Goal: Information Seeking & Learning: Find specific fact

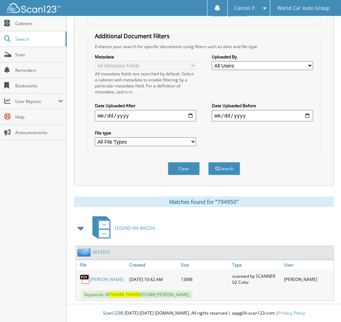
click at [257, 217] on div "LEGEND KIA MAZDA" at bounding box center [204, 228] width 260 height 28
click at [194, 167] on button "Clear" at bounding box center [184, 168] width 32 height 13
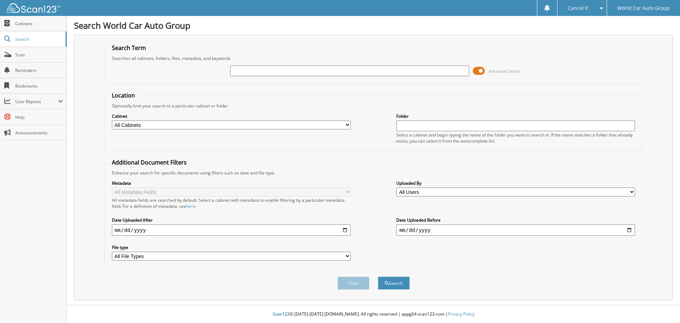
click at [274, 67] on input "text" at bounding box center [349, 71] width 239 height 11
type input "107412"
click at [341, 276] on button "Search" at bounding box center [394, 282] width 32 height 13
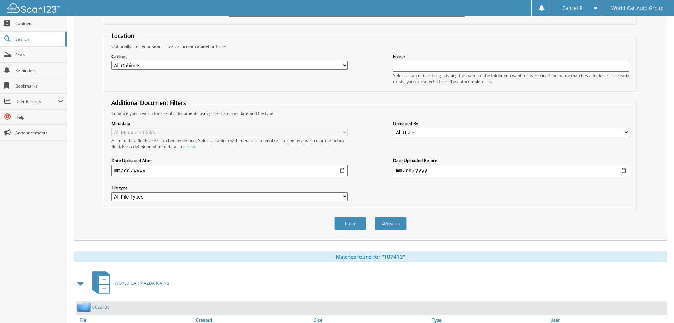
scroll to position [113, 0]
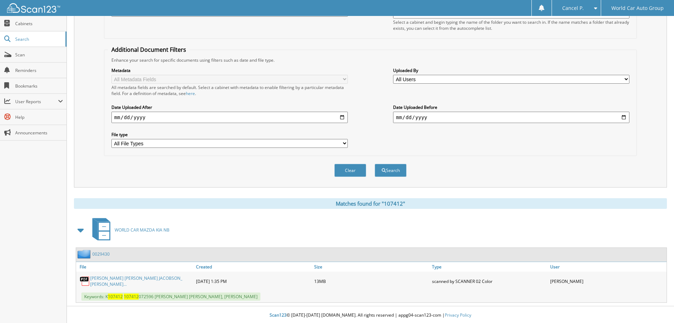
click at [119, 276] on div "KATRINA ELIZABETH JACOBSON_ BRIAN MOR..." at bounding box center [135, 281] width 118 height 16
click at [121, 280] on link "KATRINA ELIZABETH JACOBSON_ BRIAN MOR..." at bounding box center [141, 281] width 102 height 12
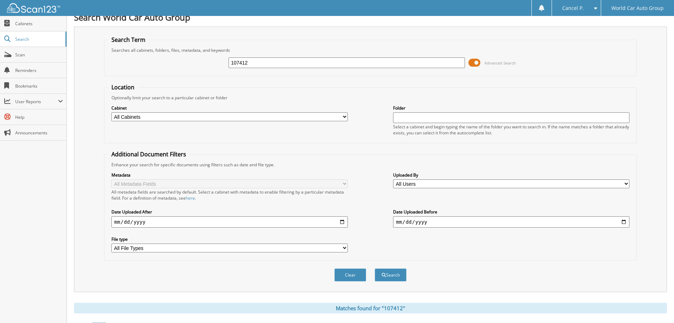
scroll to position [0, 0]
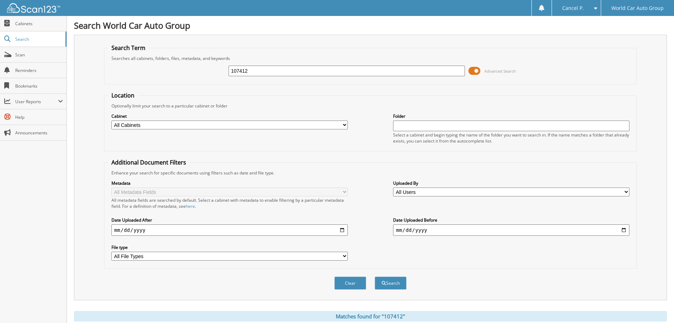
drag, startPoint x: 281, startPoint y: 68, endPoint x: 155, endPoint y: 76, distance: 125.6
click at [166, 78] on div "107412 Advanced Search" at bounding box center [370, 70] width 525 height 19
type input "107412"
click at [375, 276] on button "Search" at bounding box center [391, 282] width 32 height 13
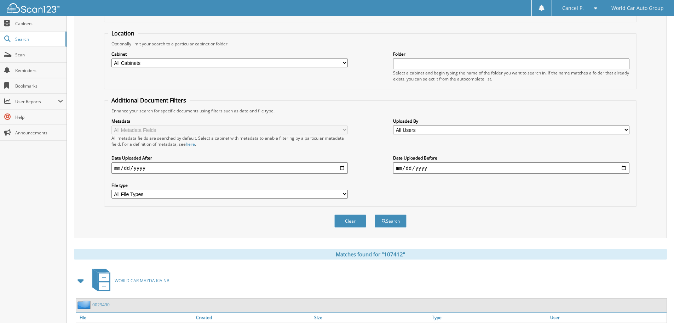
scroll to position [113, 0]
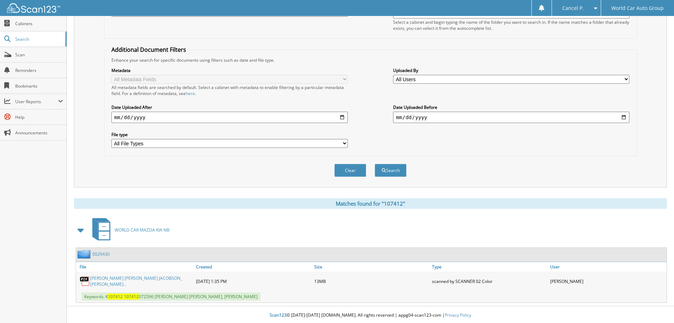
click at [116, 279] on link "KATRINA ELIZABETH JACOBSON_ BRIAN MOR..." at bounding box center [141, 281] width 102 height 12
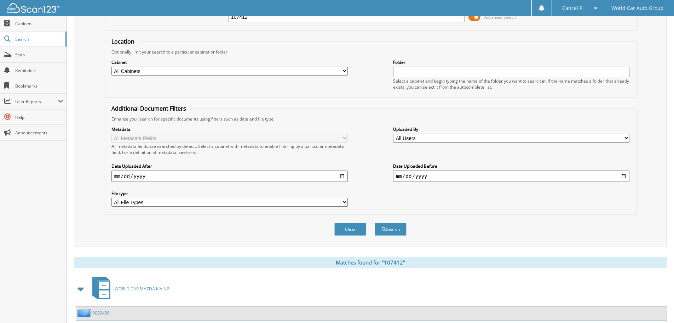
scroll to position [0, 0]
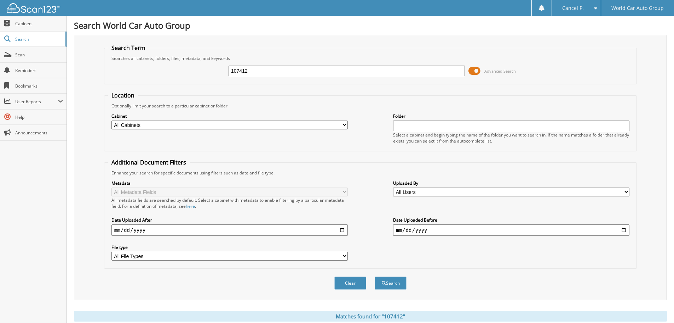
drag, startPoint x: 266, startPoint y: 68, endPoint x: 133, endPoint y: 81, distance: 133.7
click at [133, 81] on fieldset "Search Term Searches all cabinets, folders, files, metadata, and keywords 10741…" at bounding box center [370, 64] width 533 height 40
type input "0"
type input "097561"
click at [375, 276] on button "Search" at bounding box center [391, 282] width 32 height 13
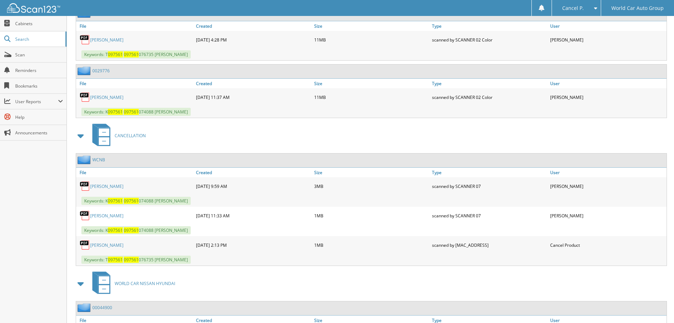
scroll to position [354, 0]
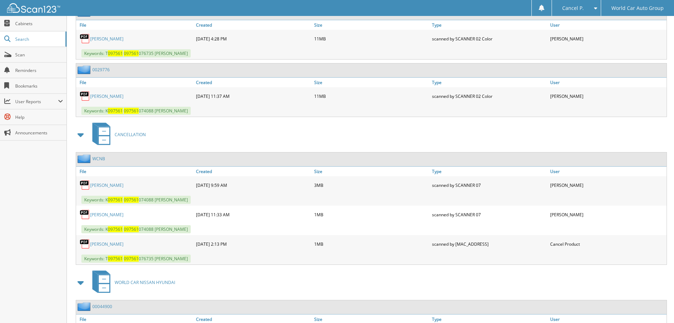
click at [119, 242] on link "[PERSON_NAME]" at bounding box center [106, 244] width 33 height 6
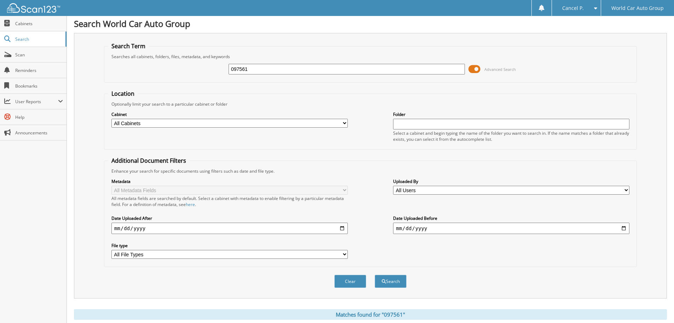
scroll to position [0, 0]
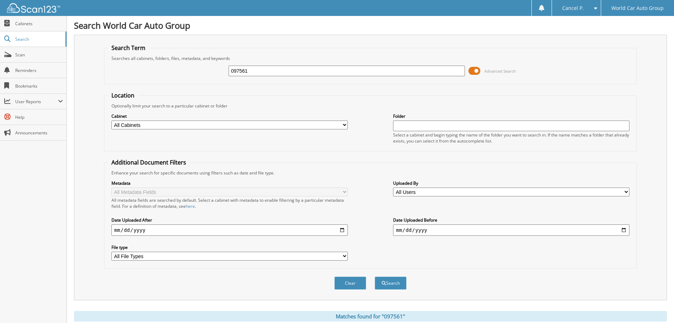
drag, startPoint x: 261, startPoint y: 69, endPoint x: 206, endPoint y: 77, distance: 56.2
click at [210, 80] on div "097561 Advanced Search" at bounding box center [370, 70] width 525 height 19
type input "110803"
click at [375, 276] on button "Search" at bounding box center [391, 282] width 32 height 13
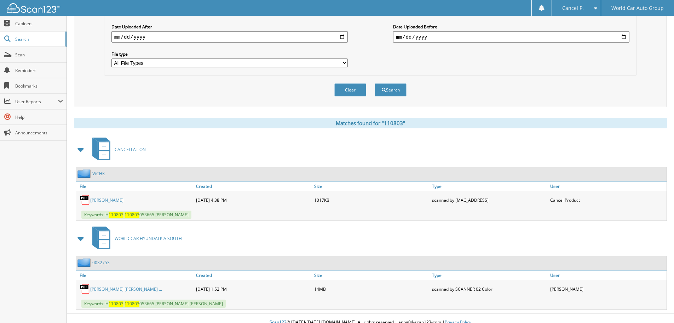
scroll to position [201, 0]
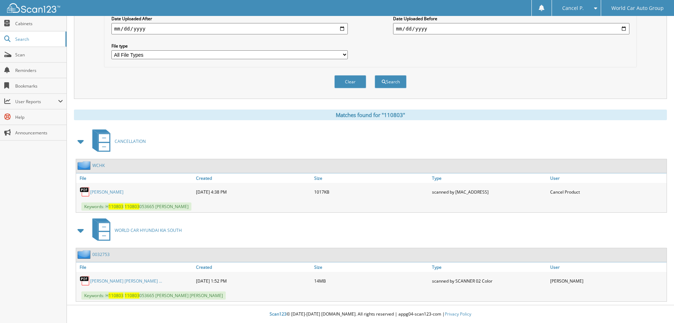
click at [113, 189] on link "[PERSON_NAME]" at bounding box center [106, 192] width 33 height 6
click at [143, 283] on link "ROGER VILLALOBOS RUIZ JR. EVANGELINA ..." at bounding box center [126, 281] width 72 height 6
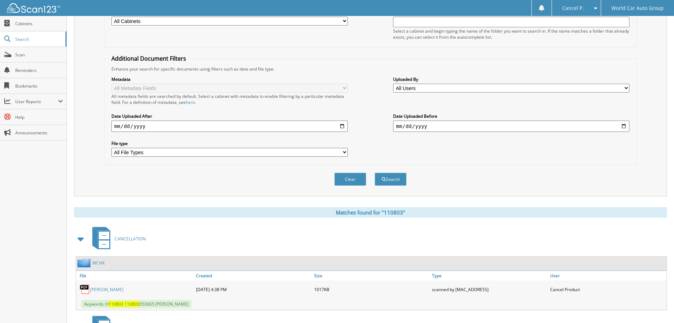
scroll to position [0, 0]
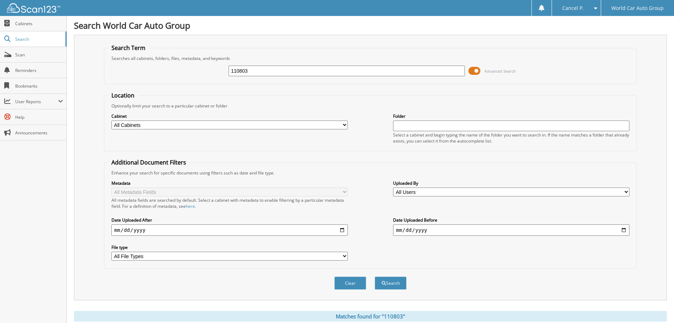
drag, startPoint x: 241, startPoint y: 72, endPoint x: 246, endPoint y: 73, distance: 5.7
click at [245, 73] on input "110803" at bounding box center [347, 71] width 237 height 11
drag, startPoint x: 254, startPoint y: 70, endPoint x: 67, endPoint y: 90, distance: 187.6
click at [67, 89] on div "Search World Car Auto Group Search Term Searches all cabinets, folders, files, …" at bounding box center [371, 262] width 608 height 524
type input "7603434"
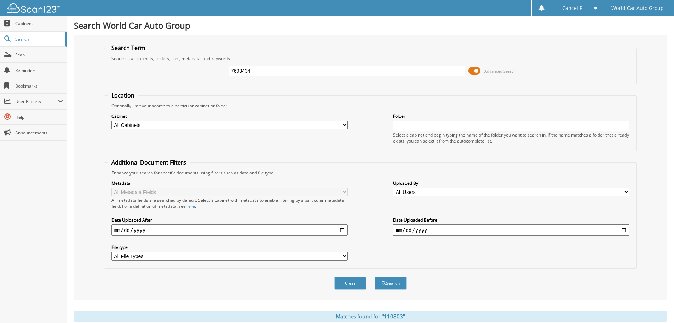
click at [375, 276] on button "Search" at bounding box center [391, 282] width 32 height 13
click at [231, 68] on input "7603434" at bounding box center [347, 71] width 237 height 11
drag, startPoint x: 232, startPoint y: 69, endPoint x: 236, endPoint y: 70, distance: 4.4
click at [236, 70] on input "7603434" at bounding box center [347, 71] width 237 height 11
type input "603434"
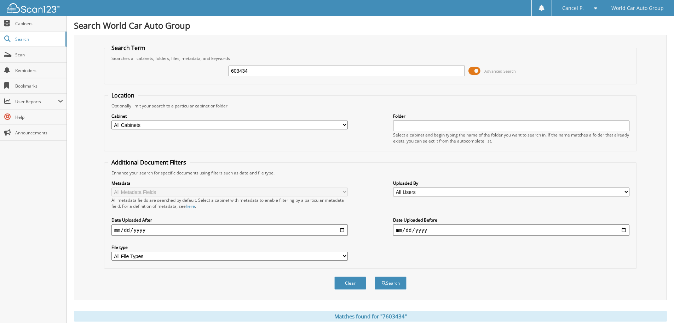
click at [375, 276] on button "Search" at bounding box center [391, 282] width 32 height 13
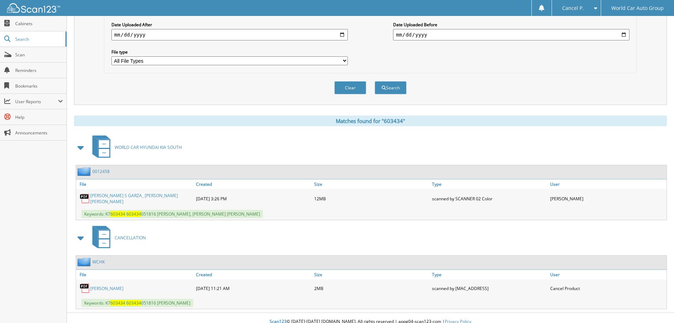
scroll to position [201, 0]
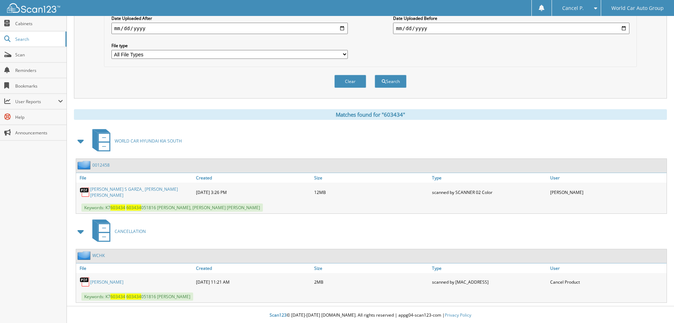
drag, startPoint x: 106, startPoint y: 279, endPoint x: 203, endPoint y: 167, distance: 147.8
click at [203, 167] on div "0012458" at bounding box center [371, 166] width 591 height 14
click at [138, 189] on link "MANUEL S GARZA_ ALISA SOFIA GARZA" at bounding box center [141, 192] width 102 height 12
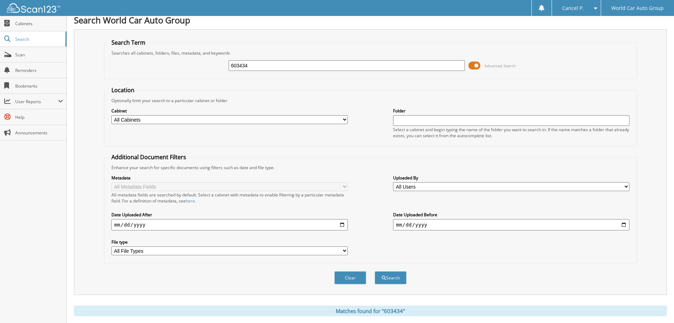
scroll to position [0, 0]
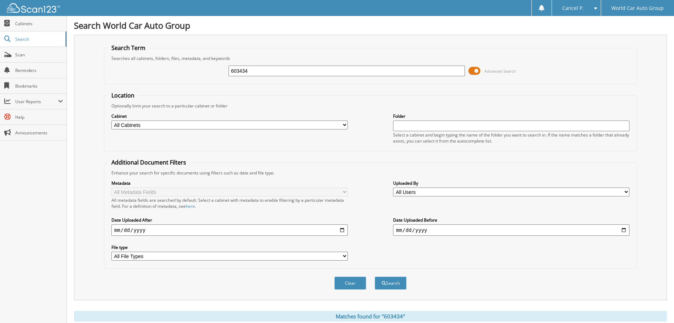
drag, startPoint x: 253, startPoint y: 72, endPoint x: 210, endPoint y: 68, distance: 43.4
click at [210, 68] on div "603434 Advanced Search" at bounding box center [370, 70] width 525 height 19
type input "214345"
click at [375, 276] on button "Search" at bounding box center [391, 282] width 32 height 13
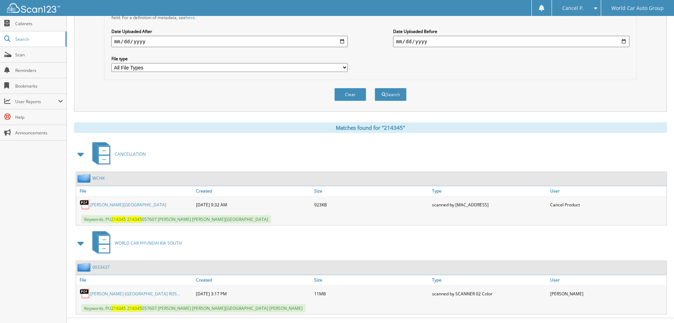
scroll to position [201, 0]
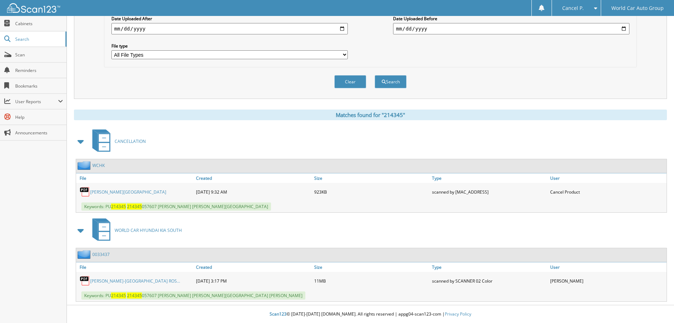
click at [145, 190] on link "[PERSON_NAME][GEOGRAPHIC_DATA]" at bounding box center [128, 192] width 76 height 6
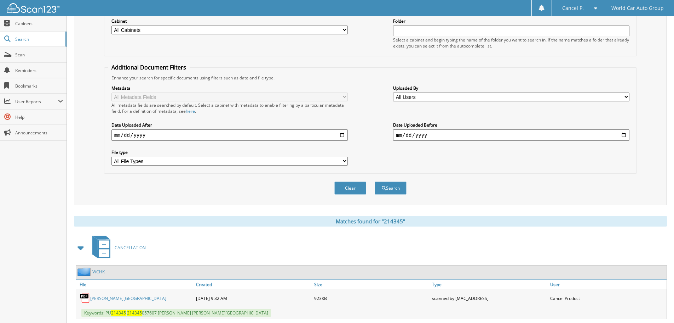
scroll to position [24, 0]
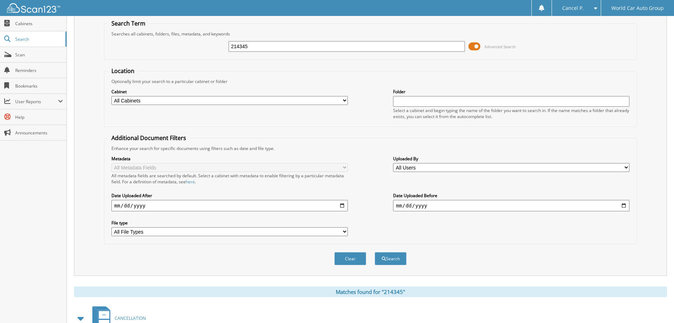
drag, startPoint x: 227, startPoint y: 45, endPoint x: 181, endPoint y: 44, distance: 46.4
click at [181, 44] on div "214345 Advanced Search" at bounding box center [370, 46] width 525 height 19
type input "214345"
click at [375, 252] on button "Search" at bounding box center [391, 258] width 32 height 13
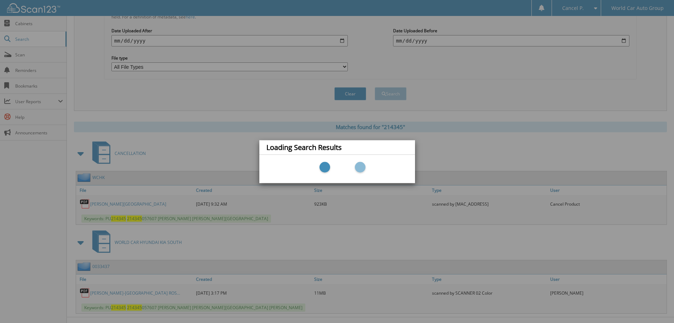
scroll to position [201, 0]
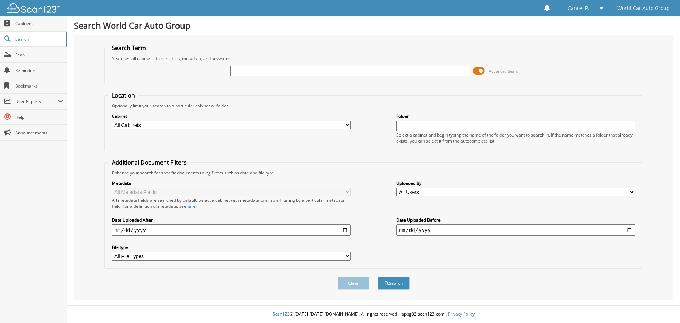
click at [310, 75] on input "text" at bounding box center [349, 71] width 239 height 11
type input "214345"
click at [378, 276] on button "Search" at bounding box center [394, 282] width 32 height 13
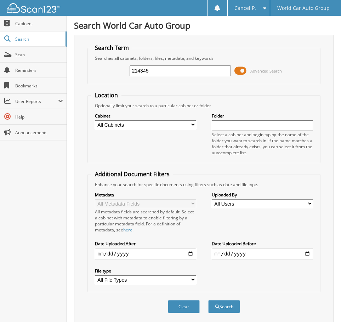
type input "214345"
click at [208, 300] on button "Search" at bounding box center [224, 306] width 32 height 13
type input "306608"
click at [208, 300] on button "Search" at bounding box center [224, 306] width 32 height 13
drag, startPoint x: 144, startPoint y: 76, endPoint x: 76, endPoint y: 86, distance: 67.9
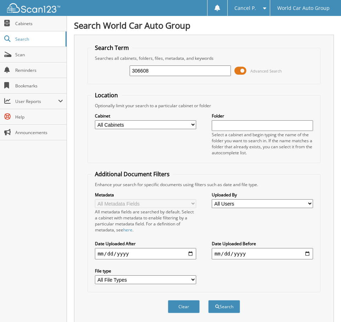
click at [84, 83] on div "Search Term Searches all cabinets, folders, files, metadata, and keywords 30660…" at bounding box center [204, 179] width 260 height 289
type input "214345"
click at [208, 300] on button "Search" at bounding box center [224, 306] width 32 height 13
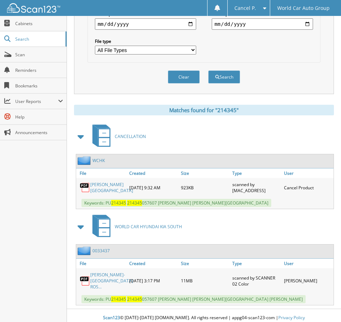
scroll to position [247, 0]
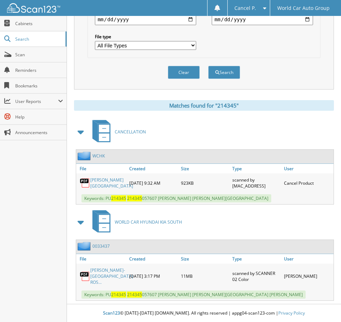
click at [107, 177] on link "[PERSON_NAME][GEOGRAPHIC_DATA]" at bounding box center [111, 183] width 43 height 12
click at [103, 270] on link "SERGIO ALONSO HERNANDEZ-ZARAGOZA_ ROS..." at bounding box center [111, 276] width 43 height 18
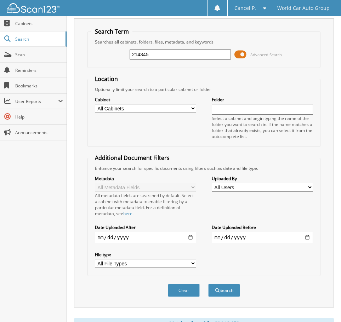
scroll to position [0, 0]
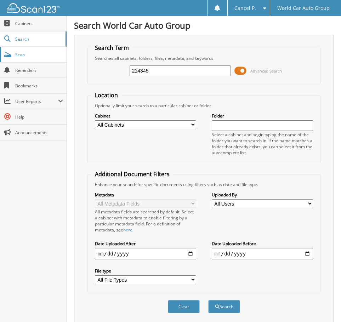
drag, startPoint x: 166, startPoint y: 70, endPoint x: 60, endPoint y: 58, distance: 106.2
click at [86, 62] on div "Search Term Searches all cabinets, folders, files, metadata, and keywords 21434…" at bounding box center [204, 179] width 260 height 289
type input "768966"
click at [208, 300] on button "Search" at bounding box center [224, 306] width 32 height 13
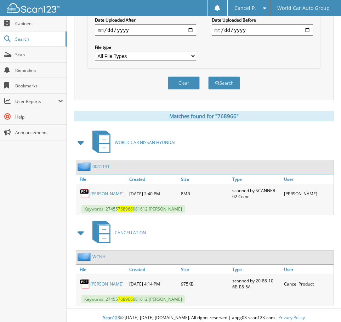
scroll to position [229, 0]
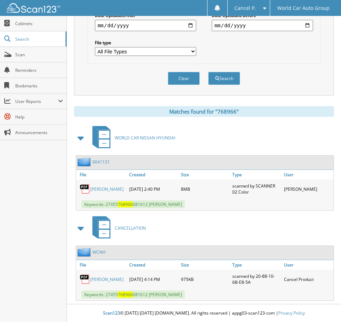
click at [111, 279] on link "[PERSON_NAME]" at bounding box center [106, 280] width 33 height 6
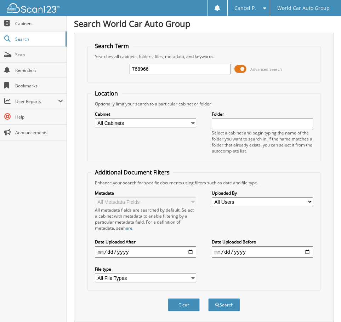
scroll to position [0, 0]
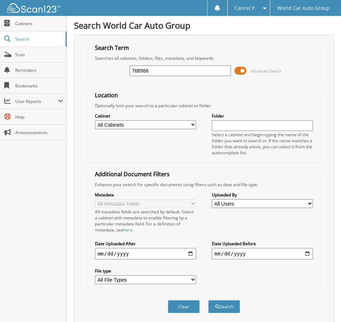
drag, startPoint x: 158, startPoint y: 70, endPoint x: 101, endPoint y: 64, distance: 57.3
click at [101, 64] on div "768966 Advanced Search" at bounding box center [204, 70] width 226 height 19
type input "768966"
click at [208, 300] on button "Search" at bounding box center [224, 306] width 32 height 13
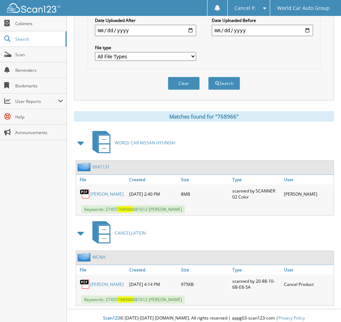
scroll to position [229, 0]
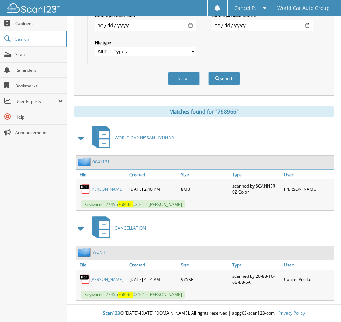
click at [97, 188] on link "CLAUDIA YVONNE GILLINS" at bounding box center [106, 189] width 33 height 6
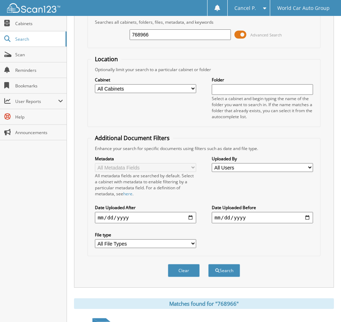
scroll to position [0, 0]
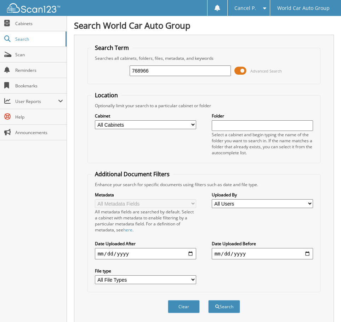
drag, startPoint x: 160, startPoint y: 68, endPoint x: 86, endPoint y: 77, distance: 75.2
click at [95, 75] on div "768966 Advanced Search" at bounding box center [204, 70] width 226 height 19
type input "676082"
click at [208, 300] on button "Search" at bounding box center [224, 306] width 32 height 13
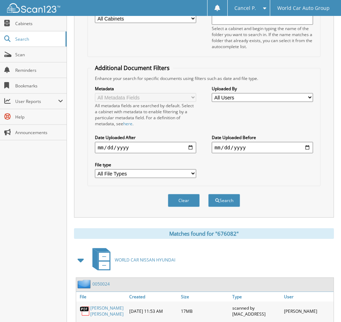
scroll to position [138, 0]
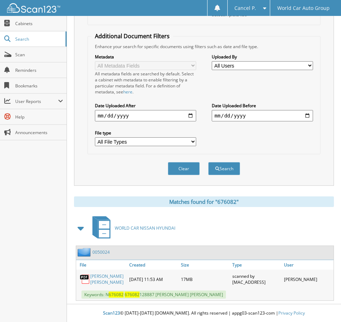
click at [104, 284] on link "CHRISTOPHER LEE BREHM" at bounding box center [107, 279] width 35 height 12
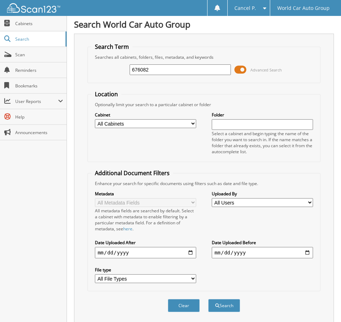
scroll to position [0, 0]
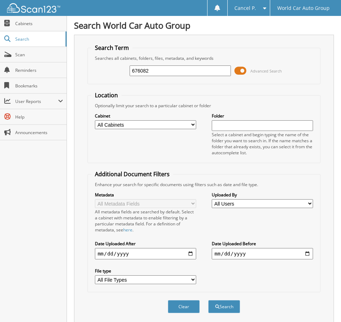
drag, startPoint x: 149, startPoint y: 71, endPoint x: 91, endPoint y: 70, distance: 58.1
click at [91, 70] on div "676082 Advanced Search" at bounding box center [204, 70] width 226 height 19
type input "503905"
click at [208, 300] on button "Search" at bounding box center [224, 306] width 32 height 13
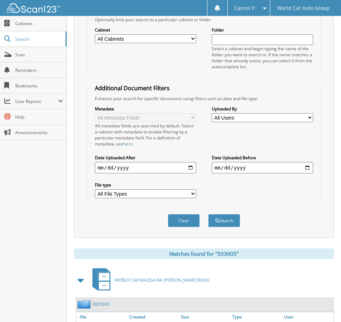
scroll to position [138, 0]
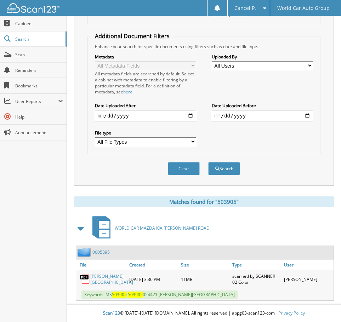
click at [109, 277] on link "[PERSON_NAME][GEOGRAPHIC_DATA]" at bounding box center [111, 279] width 43 height 12
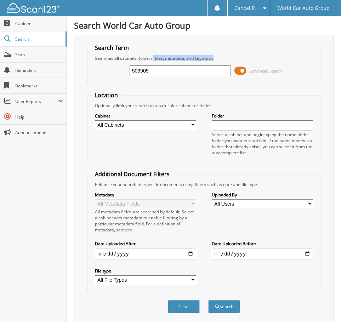
drag, startPoint x: 152, startPoint y: 61, endPoint x: 150, endPoint y: 75, distance: 14.7
click at [148, 74] on fieldset "Search Term Searches all cabinets, folders, files, metadata, and keywords 50390…" at bounding box center [203, 64] width 233 height 40
click at [150, 75] on input "503905" at bounding box center [180, 71] width 101 height 11
drag, startPoint x: 150, startPoint y: 75, endPoint x: 57, endPoint y: 63, distance: 93.2
click at [57, 63] on body "Cancel P. Settings Logout World Car Auto Group Close Cabinets Search" at bounding box center [170, 230] width 341 height 460
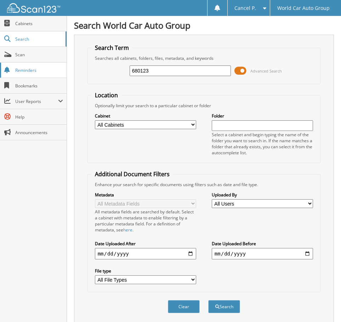
type input "680123"
click at [208, 300] on button "Search" at bounding box center [224, 306] width 32 height 13
drag, startPoint x: 150, startPoint y: 70, endPoint x: 95, endPoint y: 76, distance: 56.3
click at [95, 76] on div "680123 Advanced Search" at bounding box center [204, 70] width 226 height 19
type input "680123"
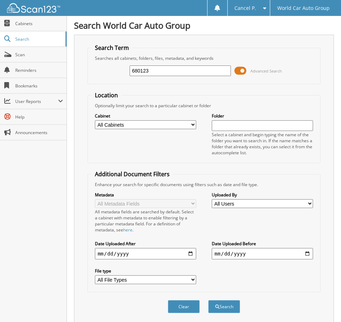
click at [208, 300] on button "Search" at bounding box center [224, 306] width 32 height 13
drag, startPoint x: 150, startPoint y: 72, endPoint x: 108, endPoint y: 74, distance: 42.6
click at [108, 74] on div "680123 Advanced Search" at bounding box center [204, 70] width 226 height 19
type input "516549"
click at [208, 300] on button "Search" at bounding box center [224, 306] width 32 height 13
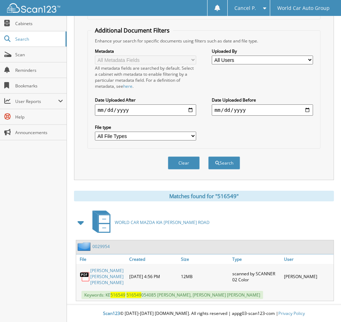
scroll to position [144, 0]
click at [91, 274] on link "EVANGELINA GOMEZ_ DIANA RAMIREZ GOMEZ" at bounding box center [107, 276] width 35 height 18
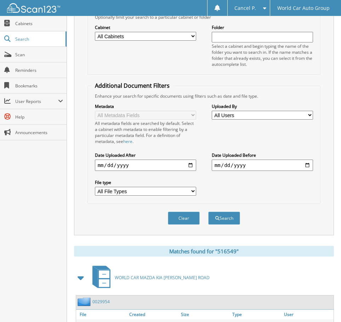
scroll to position [0, 0]
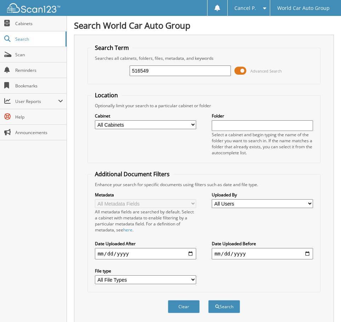
drag, startPoint x: 153, startPoint y: 67, endPoint x: 111, endPoint y: 80, distance: 44.6
click at [112, 79] on div "516549 Advanced Search" at bounding box center [204, 70] width 226 height 19
type input "5"
type input "507819"
click at [208, 300] on button "Search" at bounding box center [224, 306] width 32 height 13
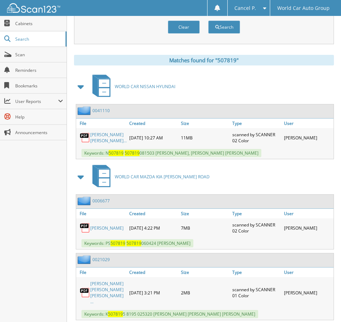
scroll to position [312, 0]
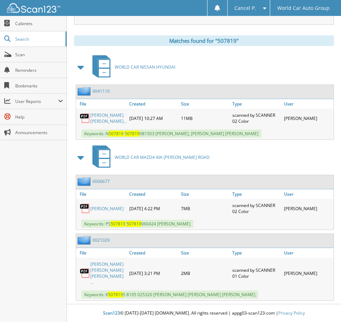
click at [109, 112] on link "SHIRLEY BAILEY HAMM_ SHANNON ELIZABET..." at bounding box center [108, 118] width 36 height 12
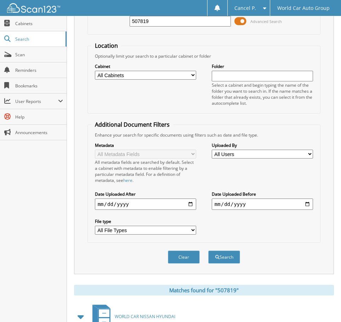
scroll to position [0, 0]
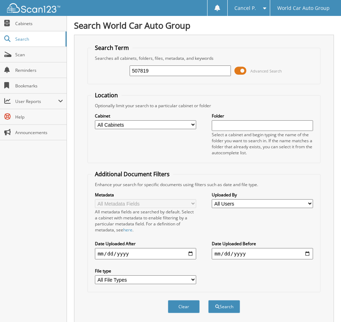
drag, startPoint x: 153, startPoint y: 74, endPoint x: 75, endPoint y: 74, distance: 77.5
click at [75, 74] on div "Search Term Searches all cabinets, folders, files, metadata, and keywords 50781…" at bounding box center [204, 179] width 260 height 289
type input "233706"
click at [208, 300] on button "Search" at bounding box center [224, 306] width 32 height 13
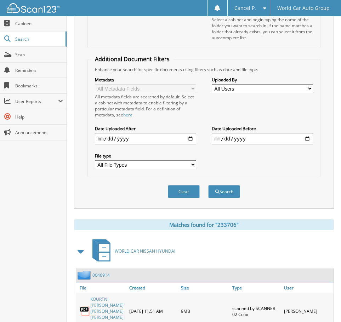
scroll to position [150, 0]
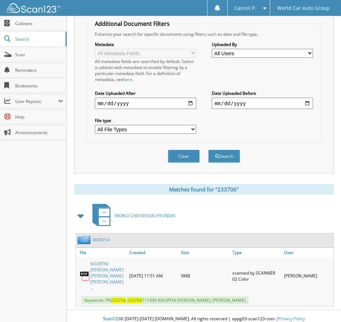
click at [106, 280] on link "KOURTNI [PERSON_NAME] [PERSON_NAME] [PERSON_NAME] ..." at bounding box center [107, 276] width 35 height 30
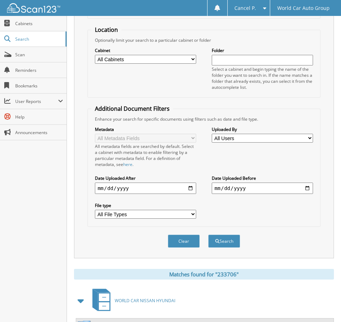
scroll to position [0, 0]
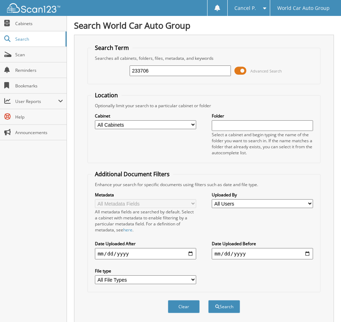
drag, startPoint x: 150, startPoint y: 70, endPoint x: 106, endPoint y: 75, distance: 44.1
click at [107, 75] on div "233706 Advanced Search" at bounding box center [204, 70] width 226 height 19
type input "699050"
click at [208, 300] on button "Search" at bounding box center [224, 306] width 32 height 13
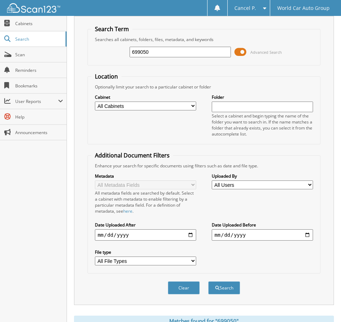
scroll to position [138, 0]
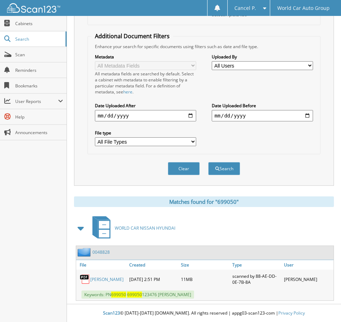
click at [104, 280] on link "[PERSON_NAME]" at bounding box center [106, 280] width 33 height 6
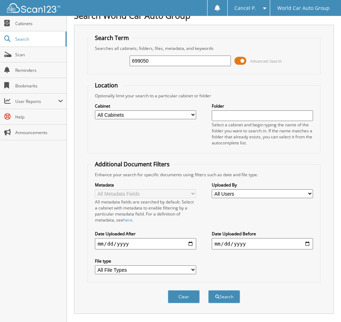
scroll to position [0, 0]
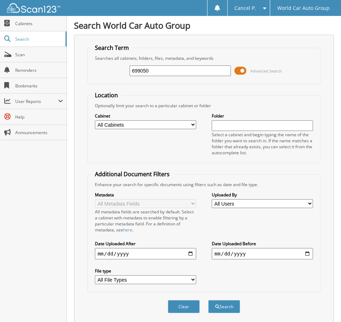
drag, startPoint x: 171, startPoint y: 64, endPoint x: 167, endPoint y: 66, distance: 4.0
click at [167, 66] on div "699050 Advanced Search" at bounding box center [204, 70] width 226 height 19
drag, startPoint x: 137, startPoint y: 72, endPoint x: 114, endPoint y: 77, distance: 23.5
click at [115, 76] on div "699050 Advanced Search" at bounding box center [204, 70] width 226 height 19
type input "005935"
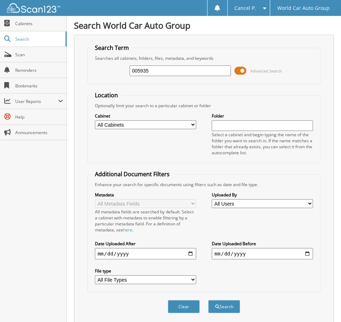
click at [208, 300] on button "Search" at bounding box center [224, 306] width 32 height 13
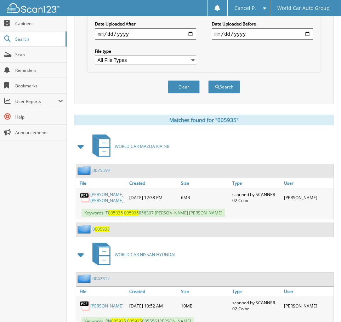
scroll to position [314, 0]
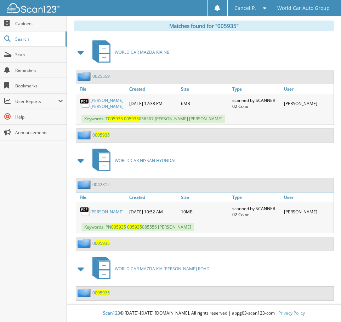
click at [103, 212] on link "JEFFREY PAUL BOYES" at bounding box center [106, 212] width 33 height 6
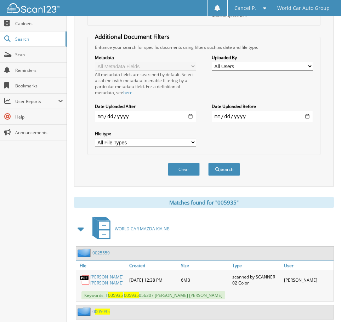
scroll to position [0, 0]
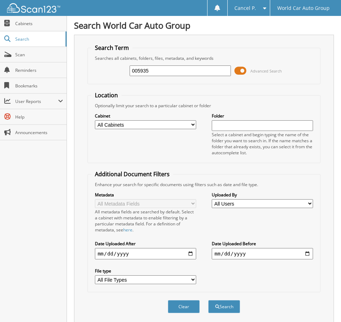
drag, startPoint x: 157, startPoint y: 72, endPoint x: 87, endPoint y: 70, distance: 69.8
click at [88, 69] on fieldset "Search Term Searches all cabinets, folders, files, metadata, and keywords 00593…" at bounding box center [203, 64] width 233 height 40
type input "091605"
click at [208, 300] on button "Search" at bounding box center [224, 306] width 32 height 13
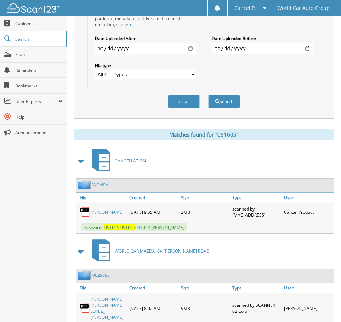
scroll to position [235, 0]
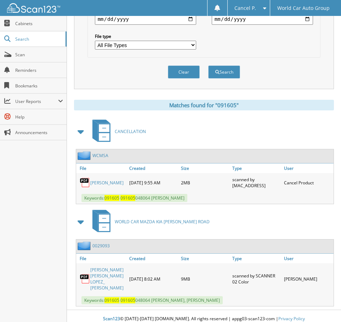
click at [104, 181] on link "JOSE LOPEZ" at bounding box center [106, 183] width 33 height 6
click at [109, 277] on link "JOSE ALFREDO LOPEZ_ FELICITAS L LOPEZ" at bounding box center [107, 279] width 35 height 24
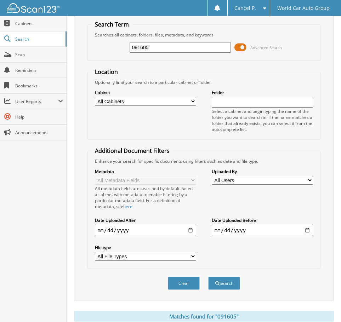
scroll to position [0, 0]
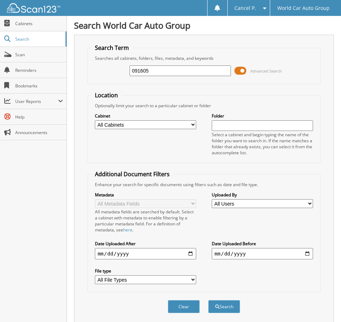
drag, startPoint x: 161, startPoint y: 76, endPoint x: 81, endPoint y: 76, distance: 79.3
click at [81, 76] on div "Search Term Searches all cabinets, folders, files, metadata, and keywords 09160…" at bounding box center [204, 179] width 260 height 289
type input "E09994"
click at [208, 300] on button "Search" at bounding box center [224, 306] width 32 height 13
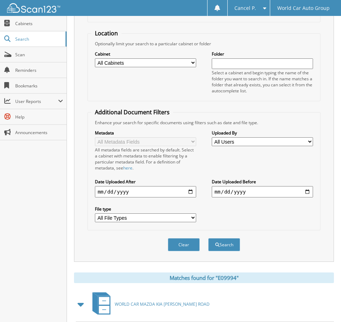
scroll to position [138, 0]
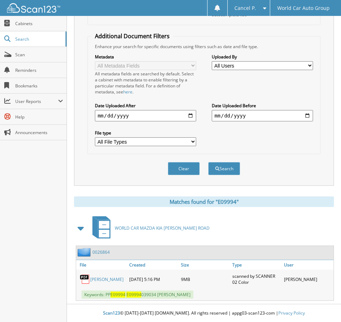
click at [119, 280] on link "[PERSON_NAME]" at bounding box center [106, 280] width 33 height 6
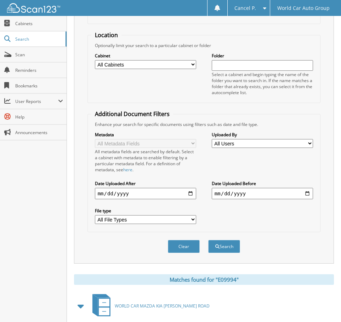
scroll to position [0, 0]
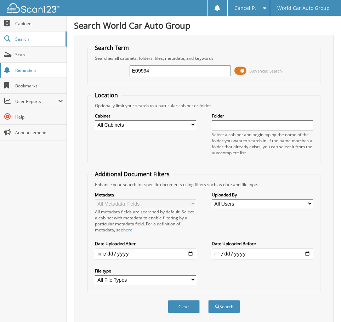
drag, startPoint x: 156, startPoint y: 74, endPoint x: 60, endPoint y: 64, distance: 96.8
click at [60, 63] on body "Cancel P. Settings Logout World Car Auto Group Close Cabinets Search" at bounding box center [170, 230] width 341 height 460
type input "426313"
click at [208, 300] on button "Search" at bounding box center [224, 306] width 32 height 13
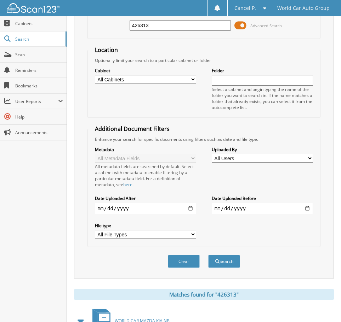
scroll to position [144, 0]
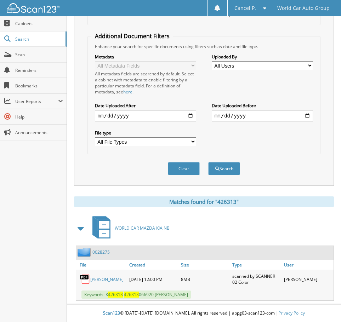
click at [106, 280] on link "[PERSON_NAME]" at bounding box center [106, 280] width 33 height 6
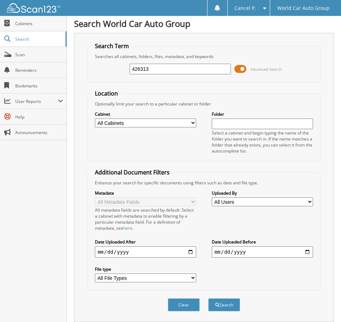
scroll to position [0, 0]
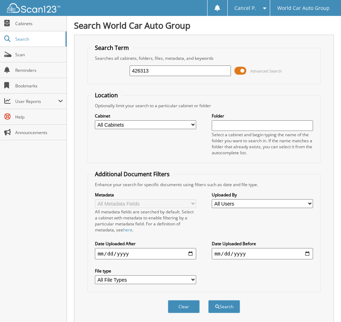
drag, startPoint x: 153, startPoint y: 74, endPoint x: 103, endPoint y: 77, distance: 50.0
click at [103, 76] on div "426313 Advanced Search" at bounding box center [204, 70] width 226 height 19
type input "156084"
click at [208, 300] on button "Search" at bounding box center [224, 306] width 32 height 13
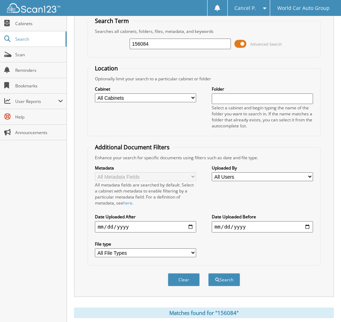
scroll to position [150, 0]
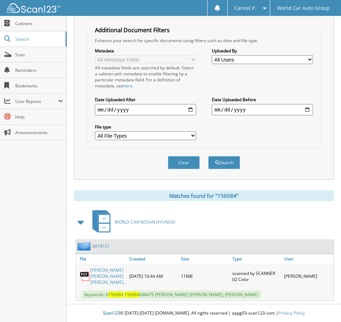
click at [96, 267] on link "[PERSON_NAME] [PERSON_NAME] [PERSON_NAME]..." at bounding box center [108, 276] width 36 height 18
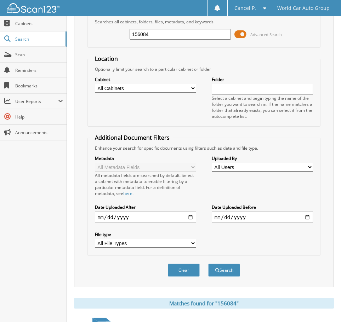
scroll to position [0, 0]
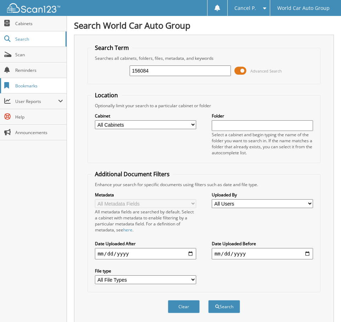
drag, startPoint x: 159, startPoint y: 71, endPoint x: 38, endPoint y: 91, distance: 123.2
click at [47, 88] on body "Cancel P. Settings Logout World Car Auto Group Close Cabinets Search" at bounding box center [170, 233] width 341 height 466
type input "497576"
click at [208, 300] on button "Search" at bounding box center [224, 306] width 32 height 13
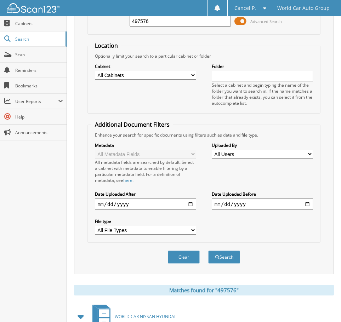
scroll to position [144, 0]
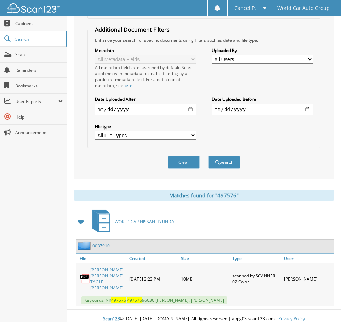
click at [110, 276] on link "[PERSON_NAME] [PERSON_NAME] TAGLE_ [PERSON_NAME]" at bounding box center [107, 279] width 35 height 24
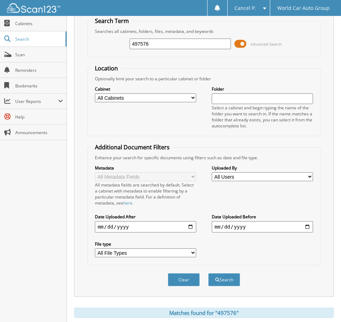
scroll to position [0, 0]
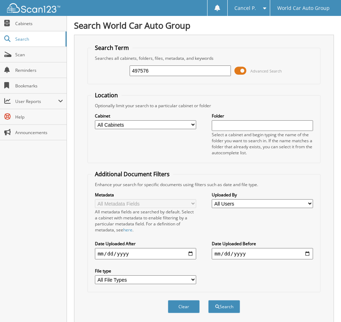
drag, startPoint x: 161, startPoint y: 72, endPoint x: 67, endPoint y: 68, distance: 94.6
click at [67, 68] on div "Search World Car Auto Group Search Term Searches all cabinets, folders, files, …" at bounding box center [204, 236] width 274 height 472
type input "687572"
click at [208, 300] on button "Search" at bounding box center [224, 306] width 32 height 13
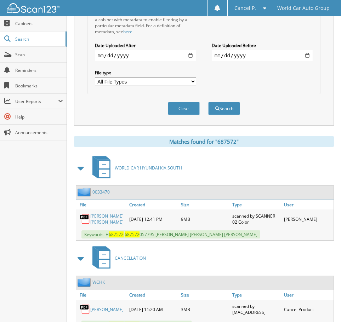
scroll to position [235, 0]
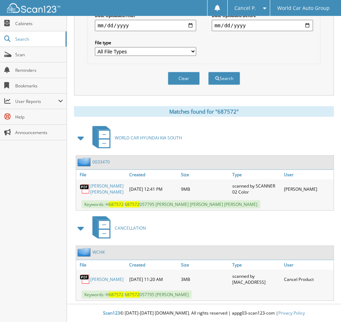
click at [102, 277] on link "[PERSON_NAME]" at bounding box center [106, 280] width 33 height 6
click at [109, 183] on link "HARLEY ANNE ORTEGON_ ERIC MICHAEL ARCE" at bounding box center [107, 189] width 35 height 12
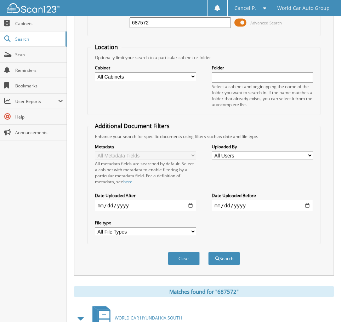
scroll to position [0, 0]
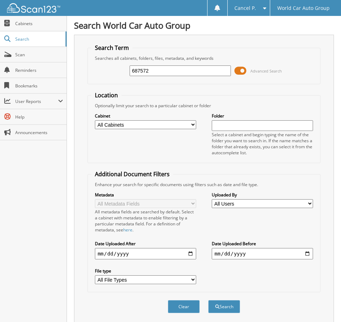
drag, startPoint x: 165, startPoint y: 74, endPoint x: 106, endPoint y: 72, distance: 58.8
click at [106, 72] on div "687572 Advanced Search" at bounding box center [204, 70] width 226 height 19
type input "057021"
click at [208, 300] on button "Search" at bounding box center [224, 306] width 32 height 13
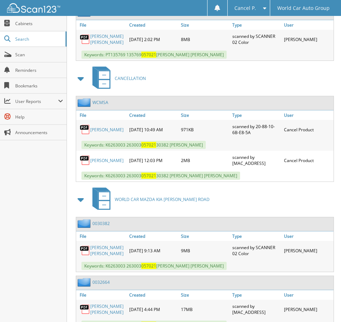
scroll to position [329, 0]
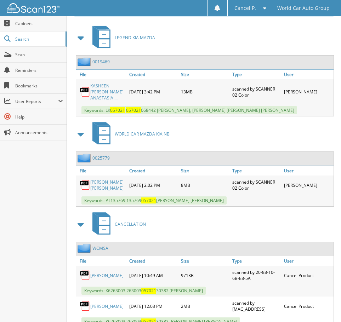
click at [100, 90] on link "KASHEEN [PERSON_NAME] ANASTASIA ..." at bounding box center [107, 92] width 35 height 18
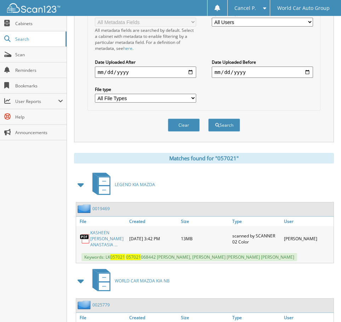
scroll to position [81, 0]
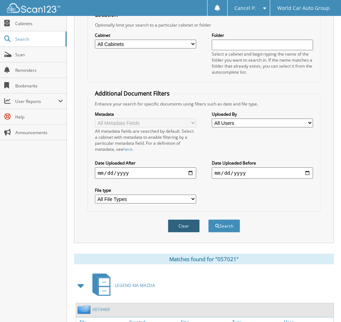
click at [181, 230] on button "Clear" at bounding box center [184, 226] width 32 height 13
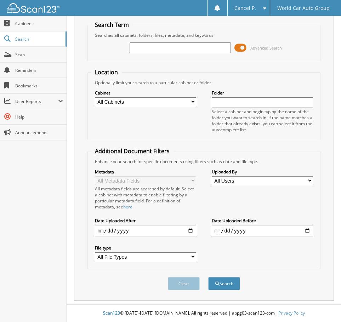
scroll to position [0, 0]
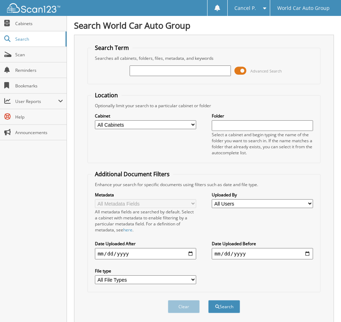
click at [186, 68] on input "text" at bounding box center [180, 71] width 101 height 11
type input "375038"
click at [208, 300] on button "Search" at bounding box center [224, 306] width 32 height 13
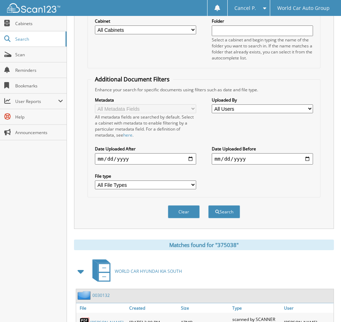
scroll to position [138, 0]
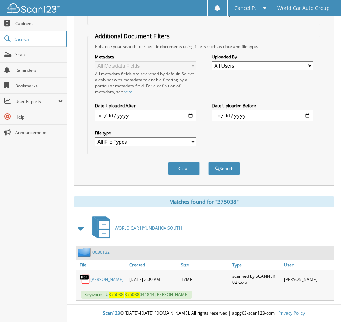
click at [99, 277] on link "[PERSON_NAME]" at bounding box center [106, 280] width 33 height 6
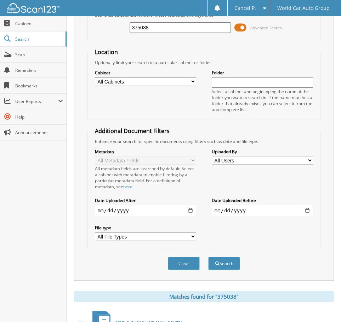
scroll to position [0, 0]
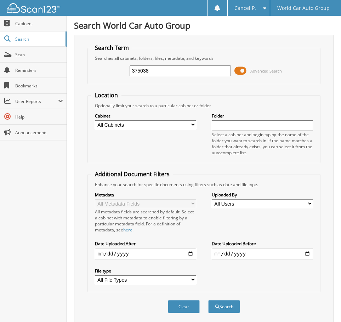
drag, startPoint x: 158, startPoint y: 68, endPoint x: 110, endPoint y: 67, distance: 47.4
click at [115, 67] on div "375038 Advanced Search" at bounding box center [204, 70] width 226 height 19
type input "252016"
click at [208, 300] on button "Search" at bounding box center [224, 306] width 32 height 13
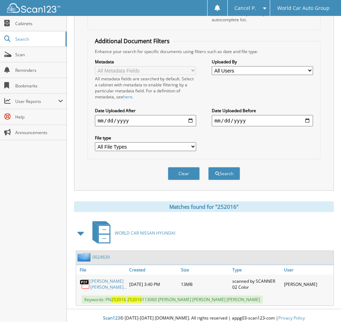
scroll to position [144, 0]
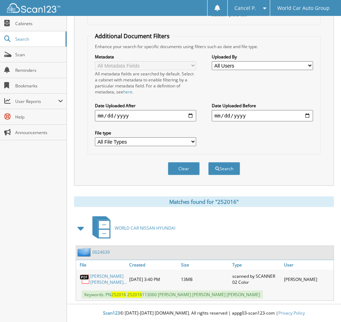
click at [115, 273] on link "[PERSON_NAME] [PERSON_NAME]..." at bounding box center [108, 279] width 36 height 12
click at [106, 277] on link "TYRONE STEFON CARSON_ BIANCA MICHELLE..." at bounding box center [108, 279] width 36 height 12
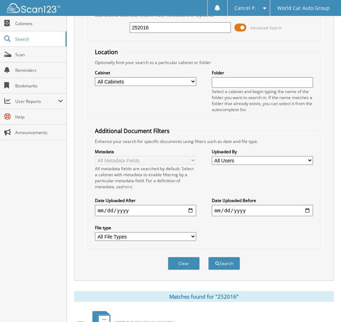
scroll to position [0, 0]
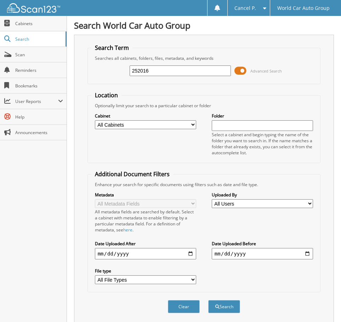
drag, startPoint x: 157, startPoint y: 68, endPoint x: 84, endPoint y: 75, distance: 73.4
click at [84, 75] on div "Search Term Searches all cabinets, folders, files, metadata, and keywords 25201…" at bounding box center [204, 179] width 260 height 289
type input "676082"
click at [208, 300] on button "Search" at bounding box center [224, 306] width 32 height 13
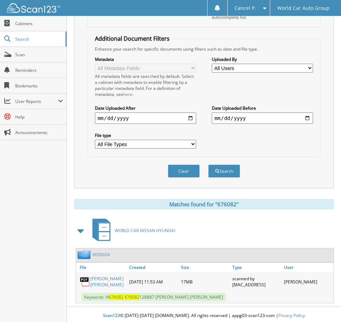
scroll to position [138, 0]
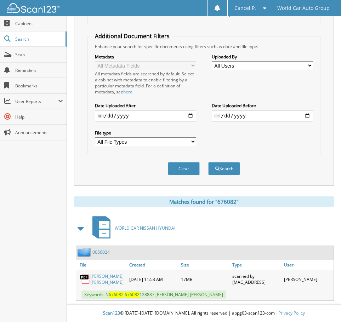
click at [106, 282] on link "[PERSON_NAME] [PERSON_NAME]" at bounding box center [107, 279] width 35 height 12
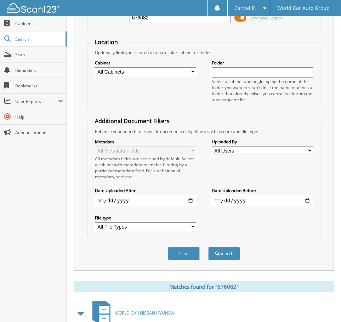
scroll to position [0, 0]
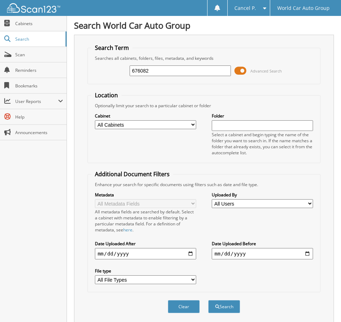
drag, startPoint x: 161, startPoint y: 73, endPoint x: 103, endPoint y: 80, distance: 58.8
click at [103, 79] on div "676082 Advanced Search" at bounding box center [204, 70] width 226 height 19
type input "2"
type input "E29713"
click at [208, 300] on button "Search" at bounding box center [224, 306] width 32 height 13
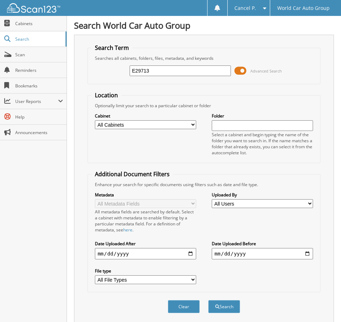
drag, startPoint x: 188, startPoint y: 63, endPoint x: 104, endPoint y: 80, distance: 85.2
click at [104, 80] on div "E29713 Advanced Search" at bounding box center [204, 70] width 226 height 19
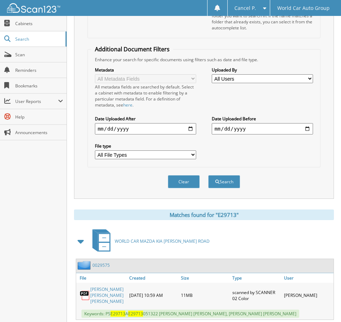
scroll to position [150, 0]
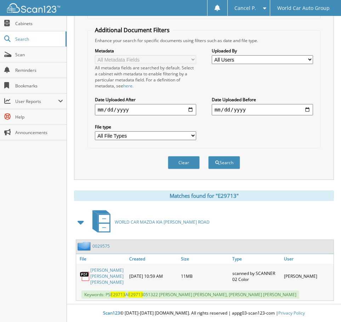
click at [99, 275] on link "NIVIA ROSA BROWN_ VINCENT PAUL BROWN" at bounding box center [107, 276] width 35 height 18
click at [180, 156] on button "Clear" at bounding box center [184, 162] width 32 height 13
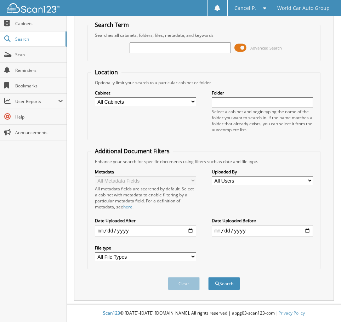
click at [156, 52] on input "text" at bounding box center [180, 47] width 101 height 11
type input "680123"
click at [208, 277] on button "Search" at bounding box center [224, 283] width 32 height 13
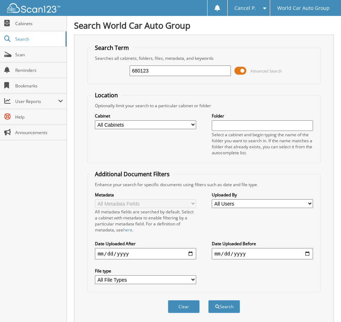
drag, startPoint x: 152, startPoint y: 68, endPoint x: 72, endPoint y: 71, distance: 80.4
click at [74, 71] on div "Search World Car Auto Group Search Term Searches all cabinets, folders, files, …" at bounding box center [204, 185] width 274 height 370
type input "110803"
click at [208, 300] on button "Search" at bounding box center [224, 306] width 32 height 13
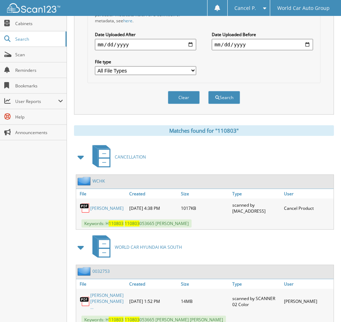
scroll to position [241, 0]
